Goal: Communication & Community: Answer question/provide support

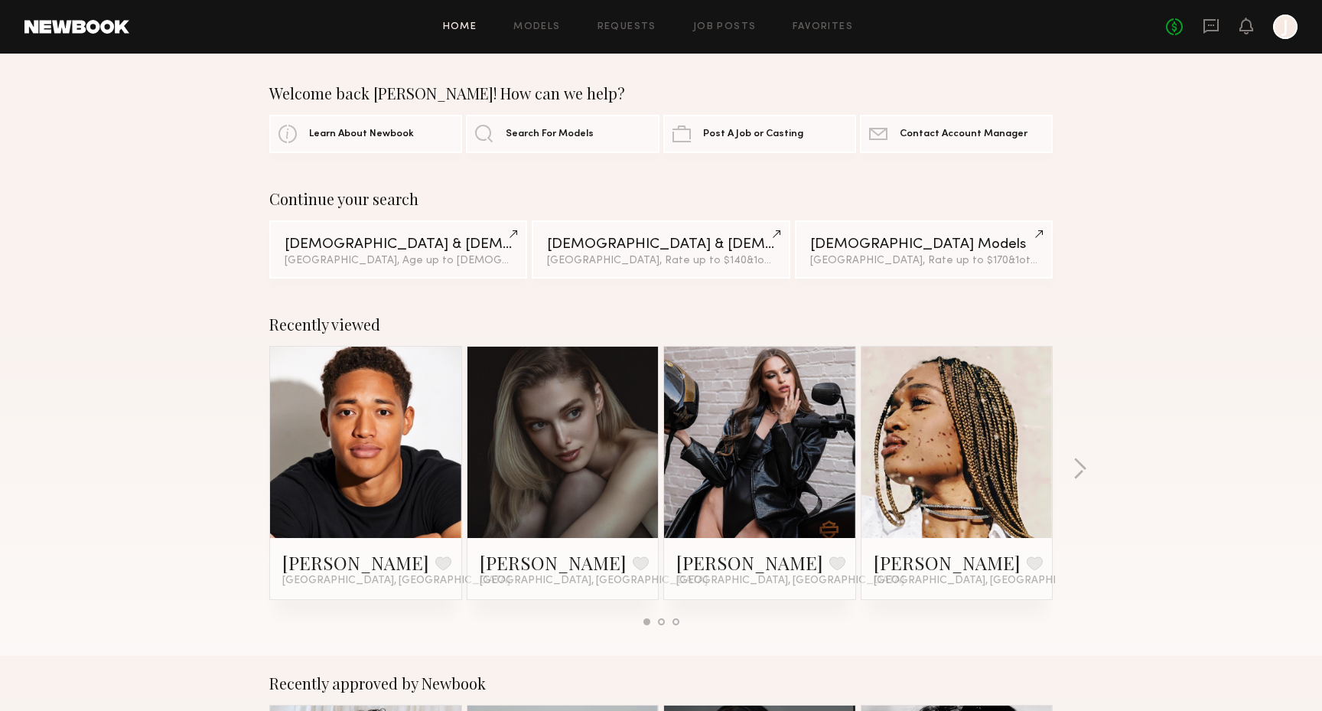
click at [1221, 24] on div "No fees up to $5,000 J" at bounding box center [1232, 27] width 132 height 24
click at [1201, 34] on div "No fees up to $5,000 J" at bounding box center [1232, 27] width 132 height 24
click at [1213, 29] on icon at bounding box center [1211, 26] width 15 height 15
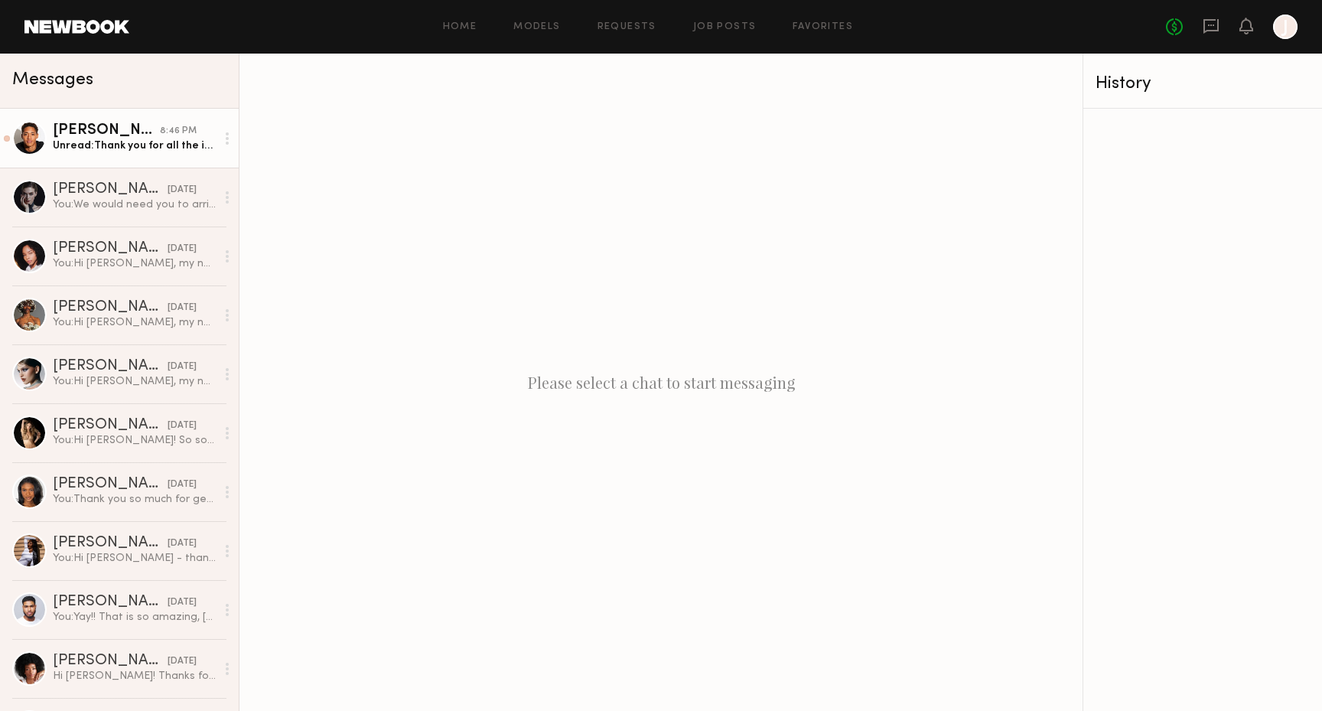
click at [90, 145] on div "Unread: Thank you for all the information! It seems like something I could pote…" at bounding box center [134, 145] width 163 height 15
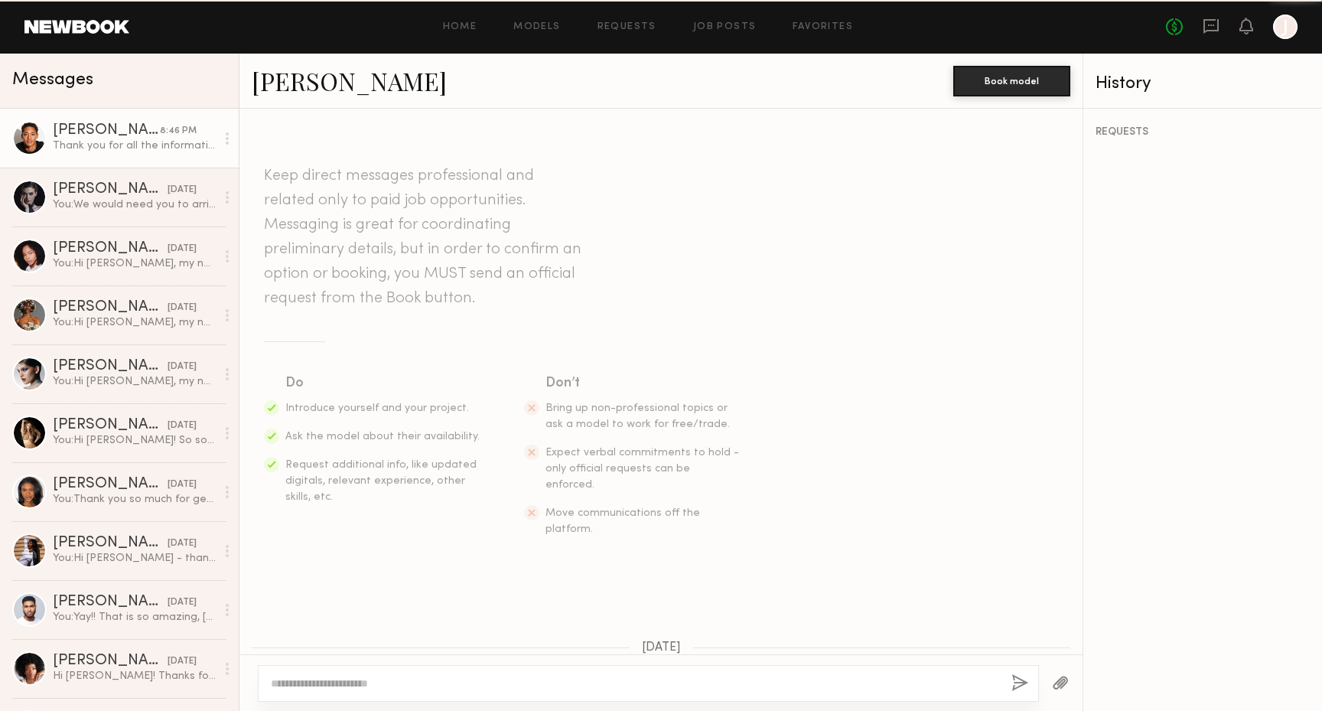
scroll to position [1767, 0]
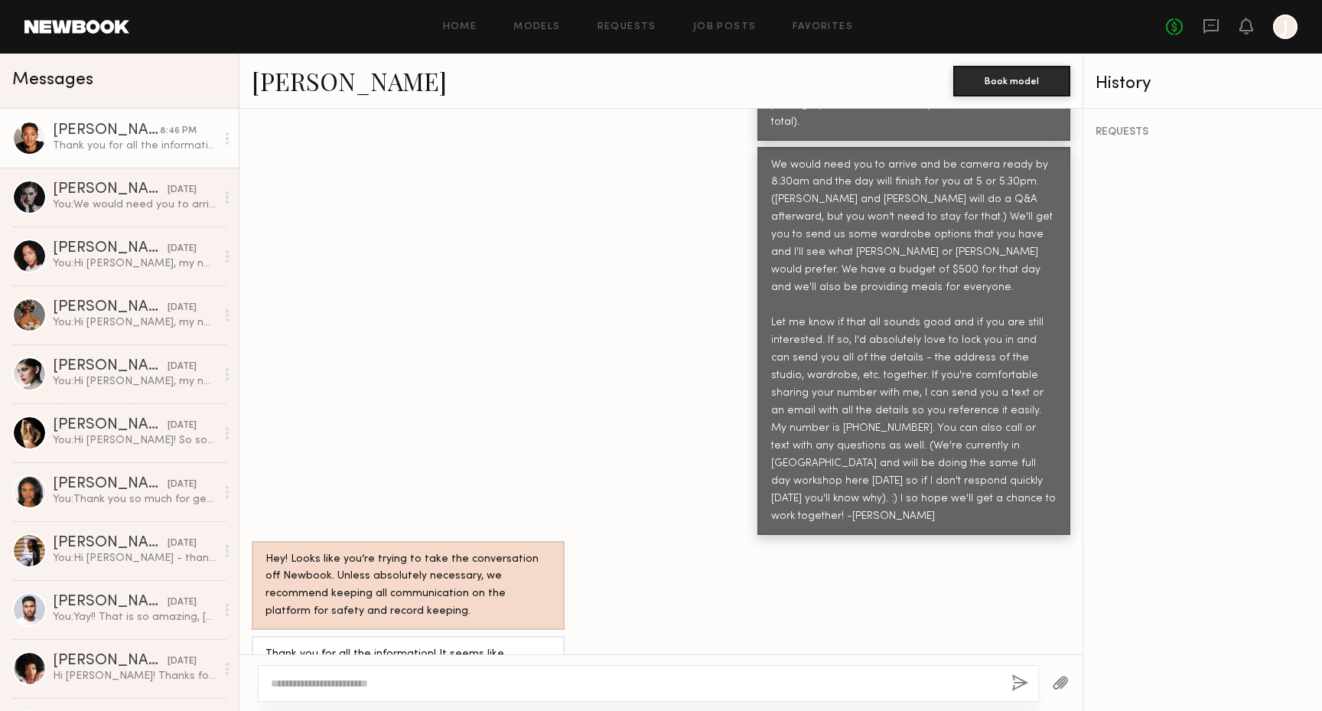
click at [289, 85] on link "[PERSON_NAME]" at bounding box center [349, 80] width 195 height 33
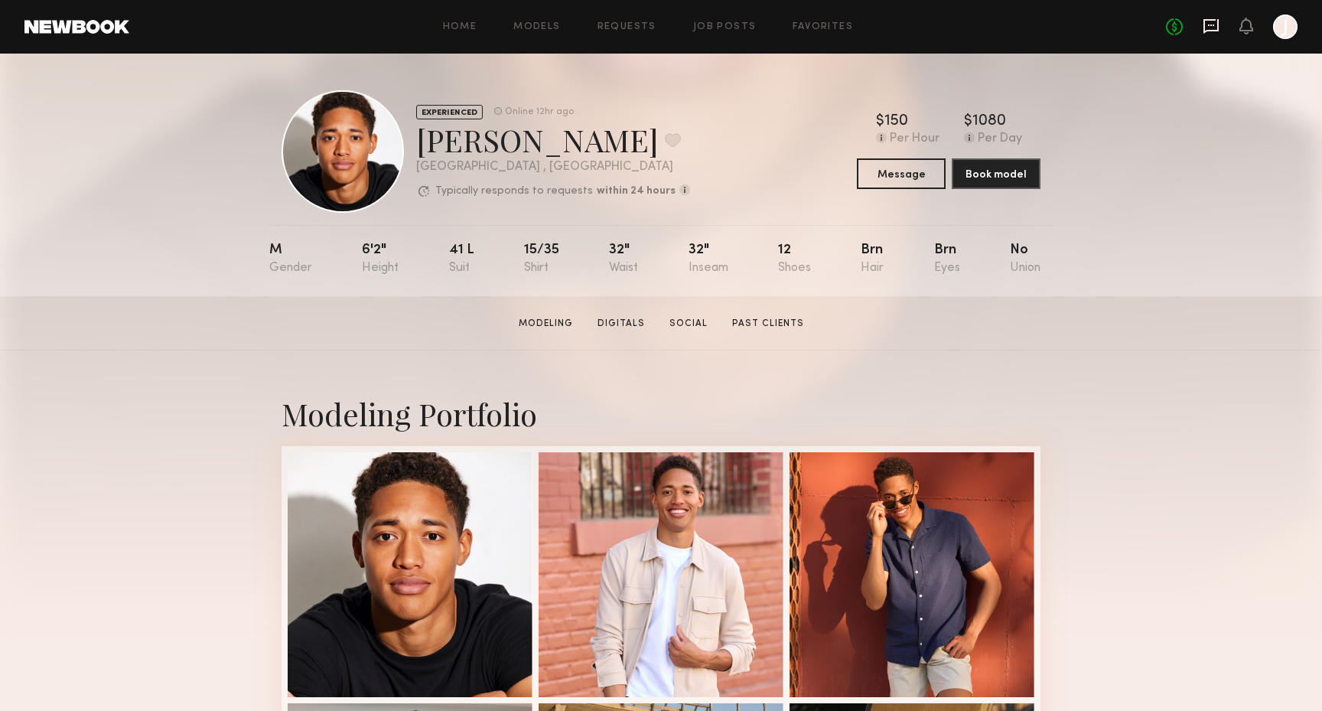
click at [1211, 29] on icon at bounding box center [1211, 26] width 17 height 17
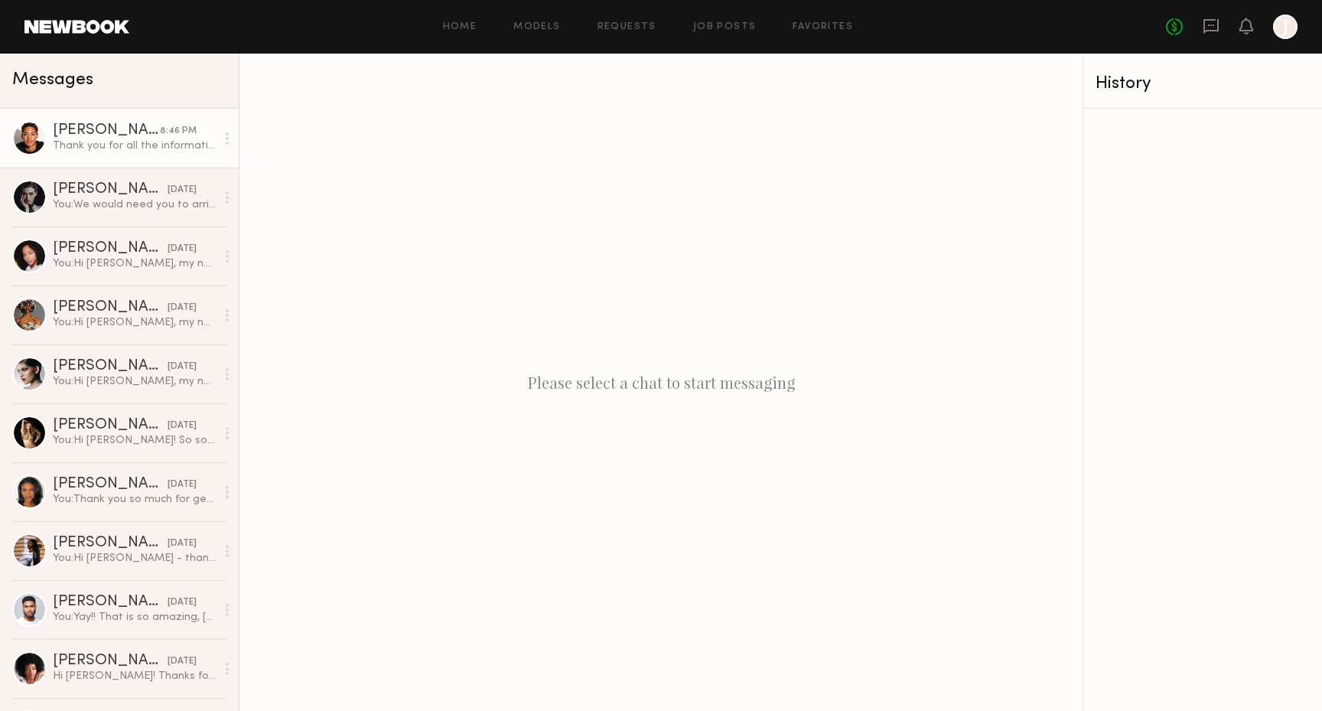
click at [117, 146] on div "Thank you for all the information! It seems like something I could potentially …" at bounding box center [134, 145] width 163 height 15
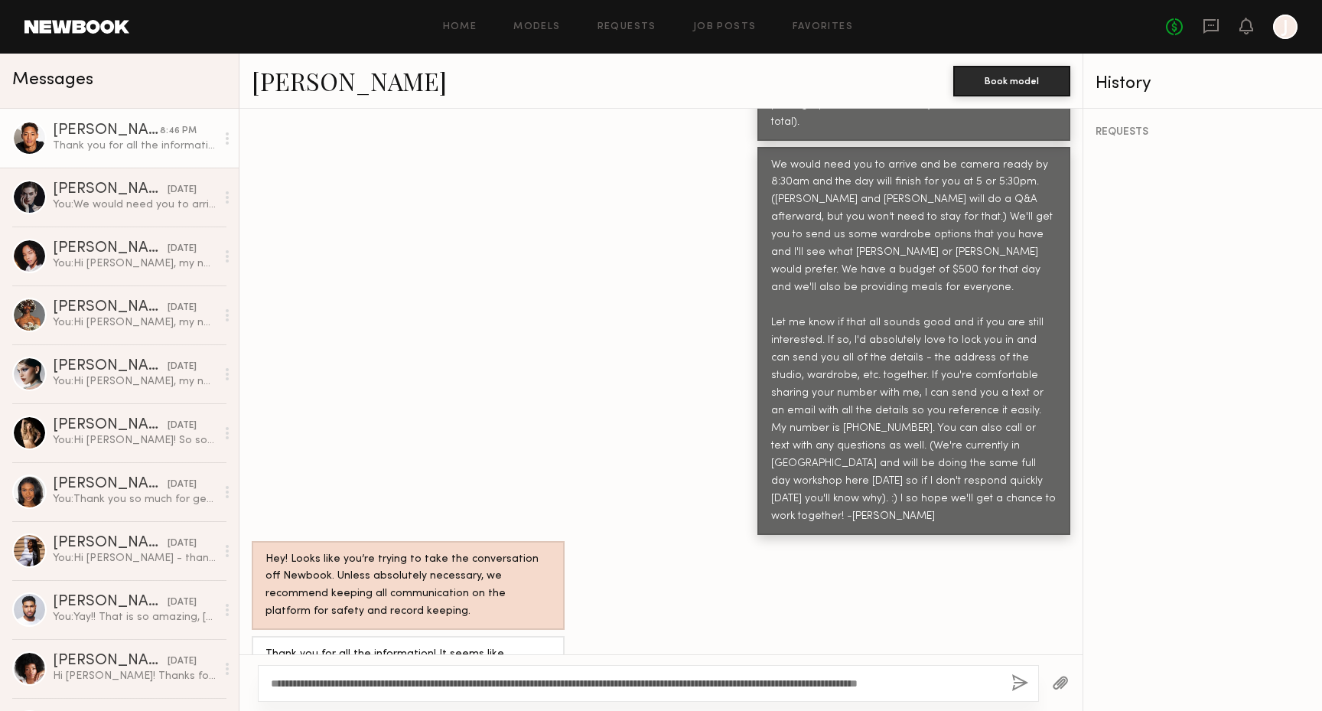
scroll to position [1768, 0]
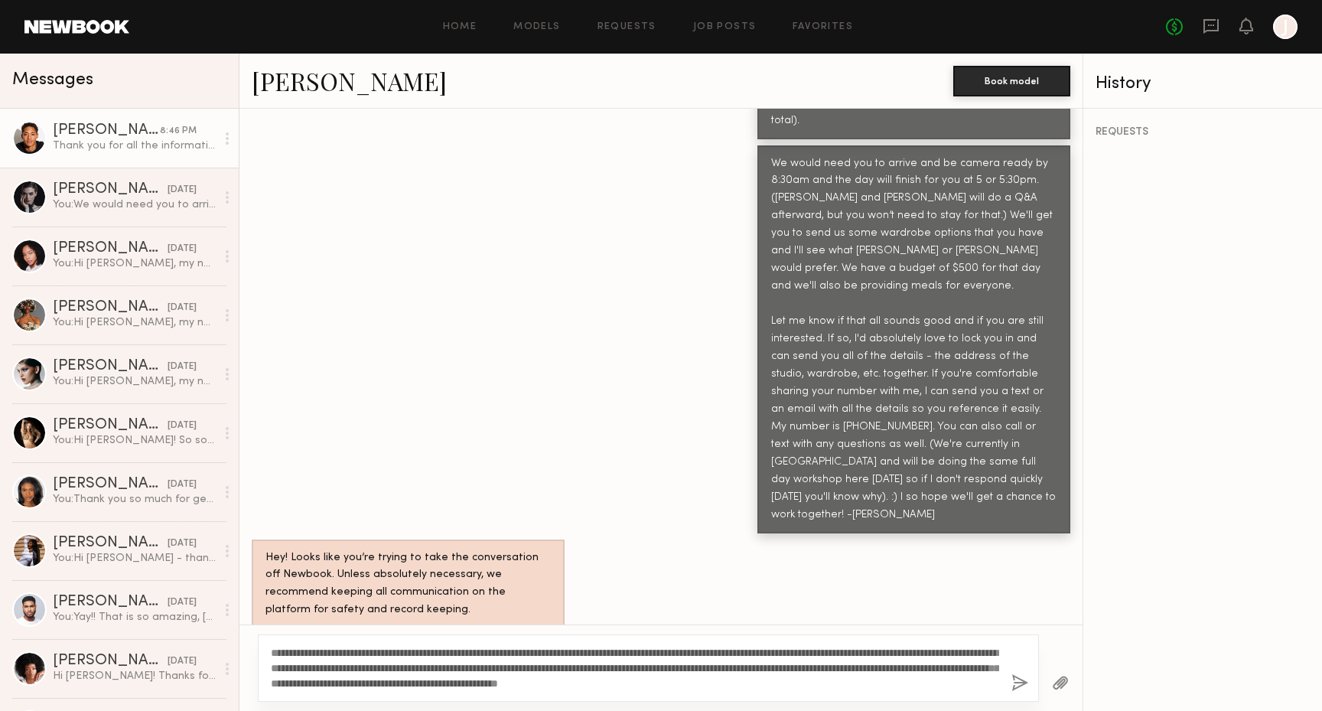
type textarea "**********"
click at [1022, 683] on button "button" at bounding box center [1020, 683] width 17 height 19
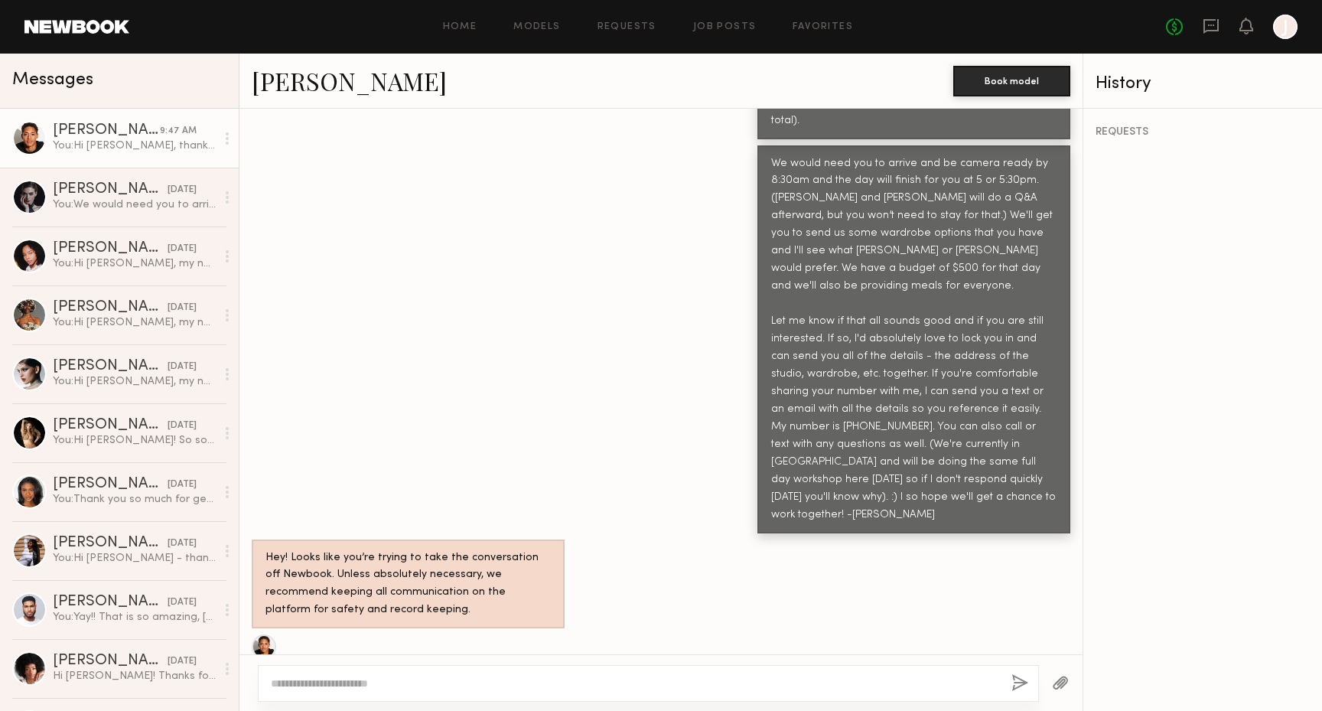
scroll to position [2196, 0]
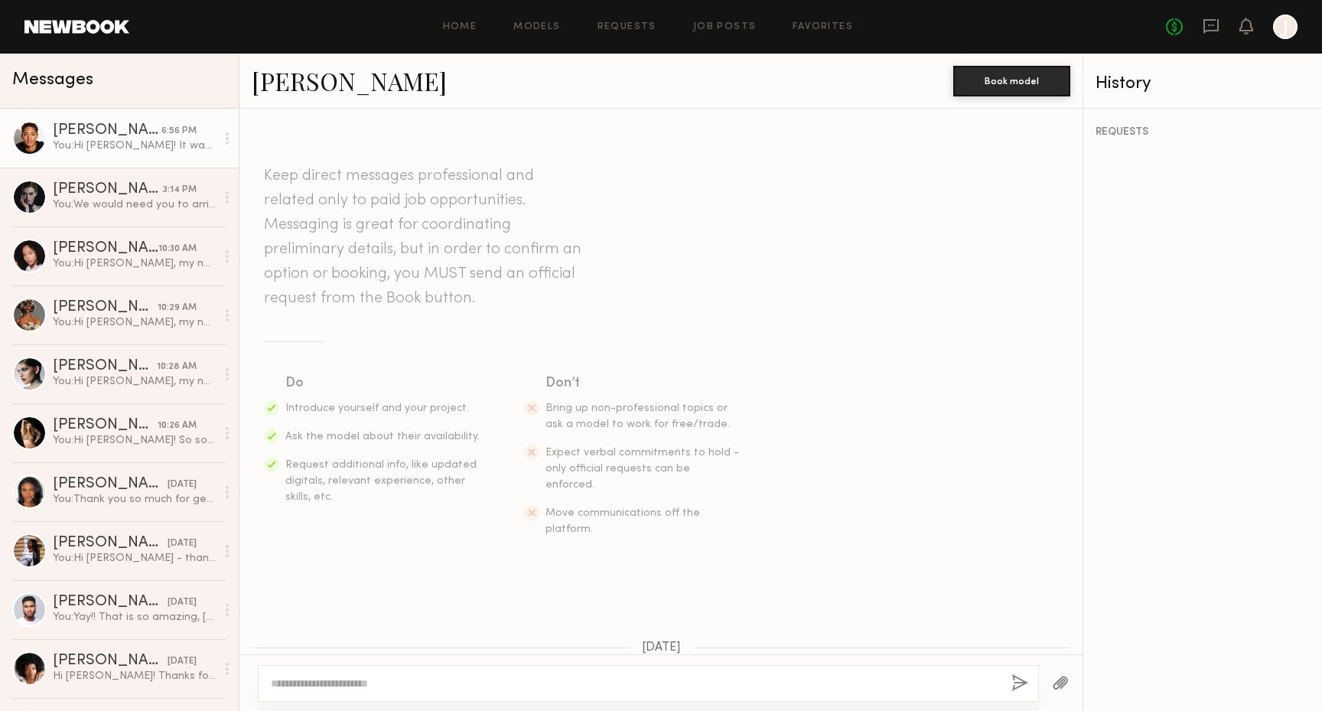
scroll to position [2080, 0]
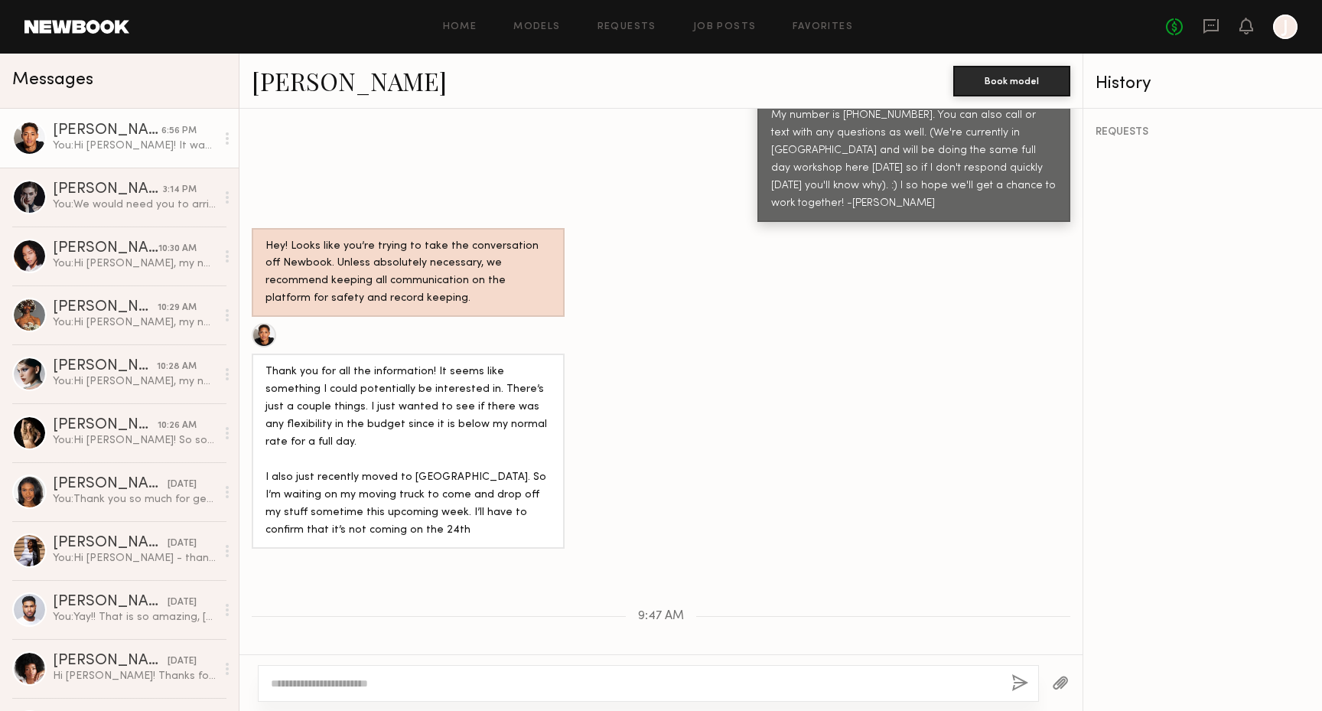
click at [39, 17] on header "Home Models Requests Job Posts Favorites Sign Out No fees up to $5,000 J" at bounding box center [661, 27] width 1322 height 54
click at [45, 20] on link at bounding box center [76, 27] width 105 height 14
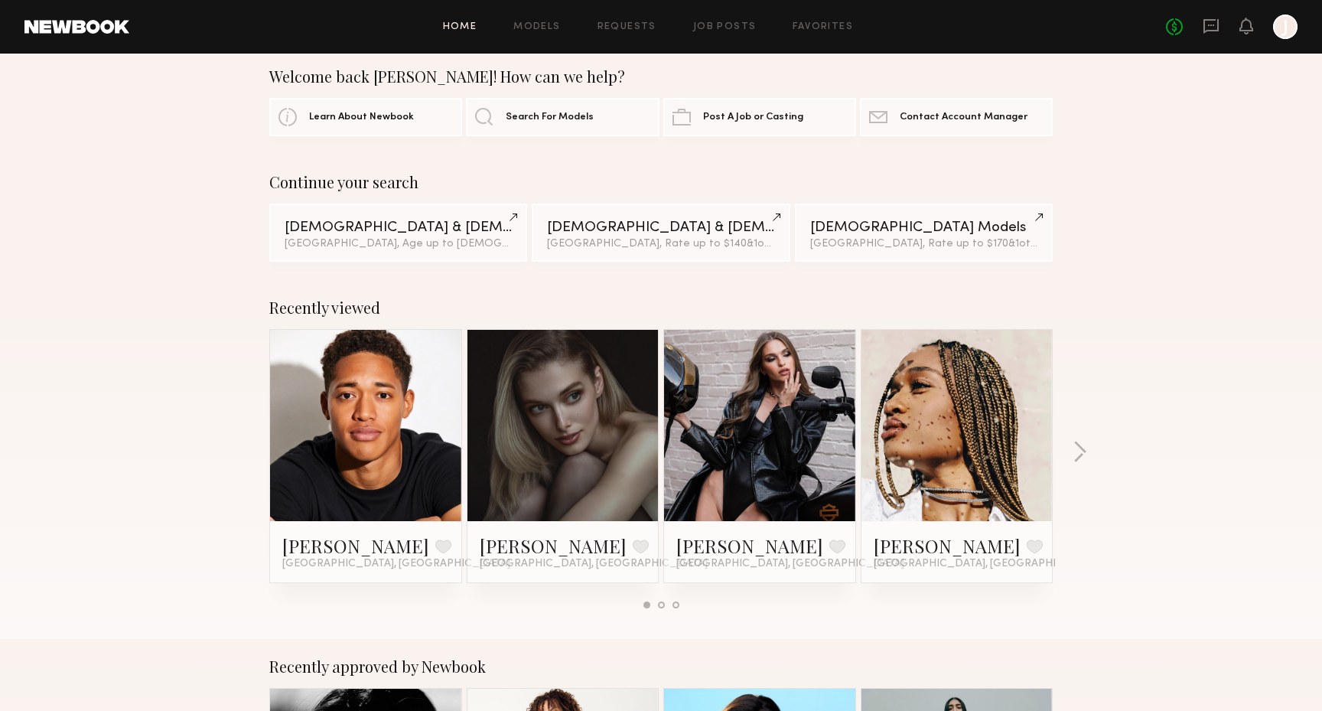
scroll to position [18, 0]
